Goal: Find specific page/section: Find specific page/section

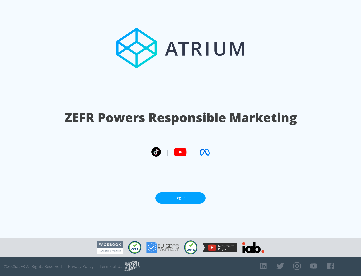
click at [180, 196] on link "Log In" at bounding box center [180, 197] width 50 height 11
